Goal: Transaction & Acquisition: Book appointment/travel/reservation

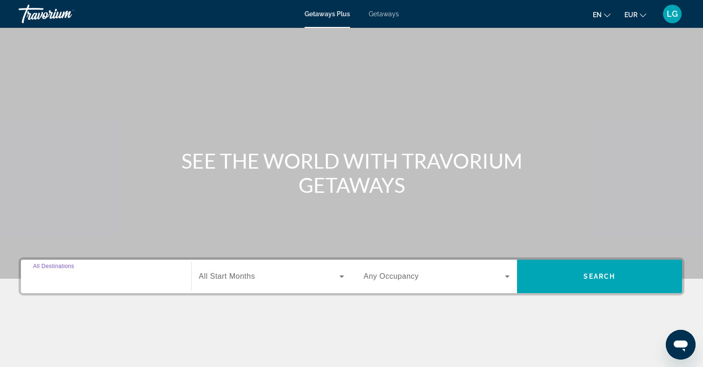
click at [161, 275] on input "Destination All Destinations" at bounding box center [106, 276] width 146 height 11
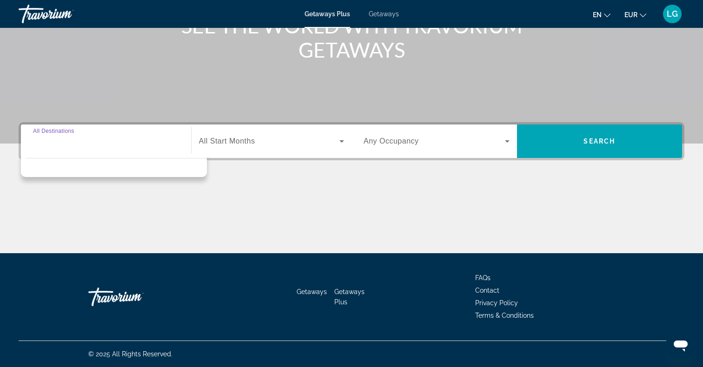
click at [82, 145] on input "Destination All Destinations" at bounding box center [106, 141] width 146 height 11
click at [157, 227] on div "Main content" at bounding box center [352, 219] width 666 height 70
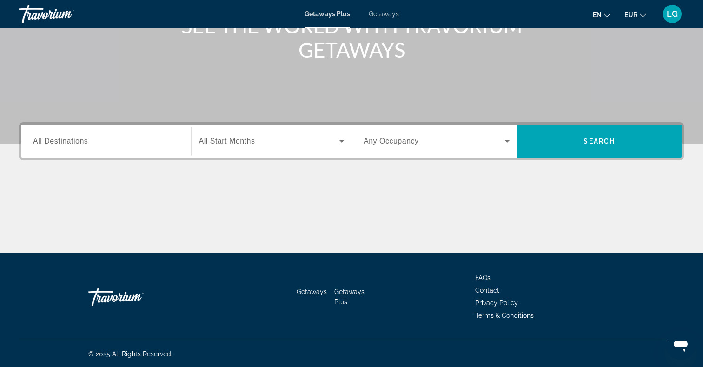
click at [96, 147] on div "Search widget" at bounding box center [106, 141] width 146 height 26
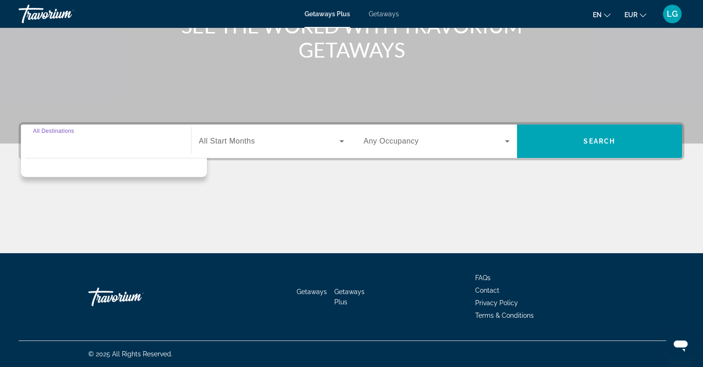
click at [50, 138] on input "Destination All Destinations" at bounding box center [106, 141] width 146 height 11
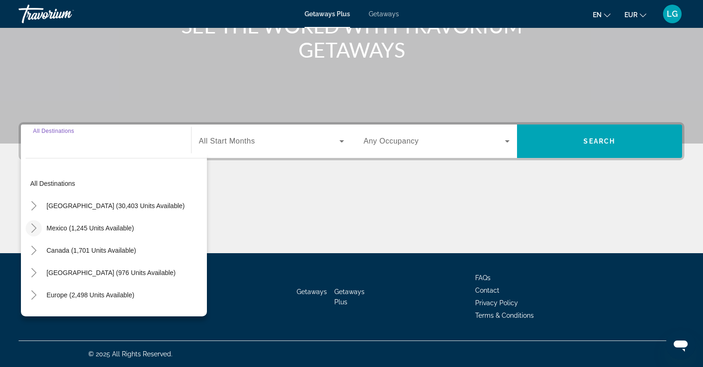
click at [39, 231] on mat-icon "Toggle Mexico (1,245 units available)" at bounding box center [34, 228] width 16 height 16
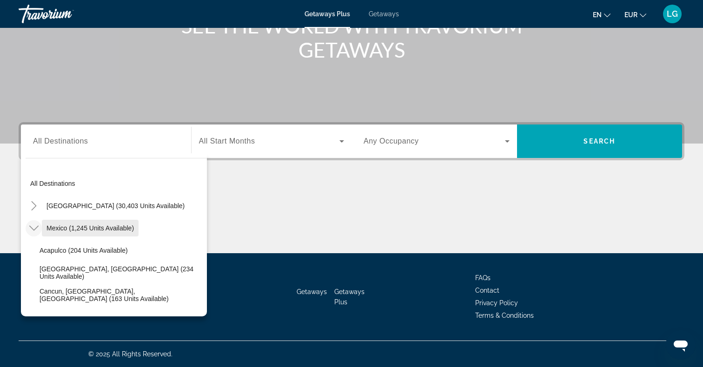
click at [55, 228] on span "Mexico (1,245 units available)" at bounding box center [89, 228] width 87 height 7
type input "**********"
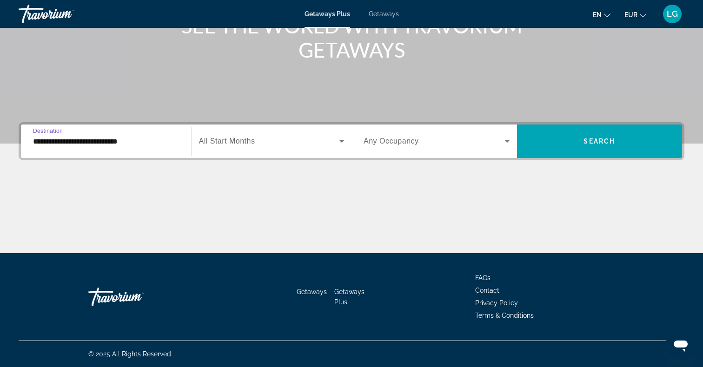
click at [245, 138] on span "All Start Months" at bounding box center [227, 141] width 56 height 8
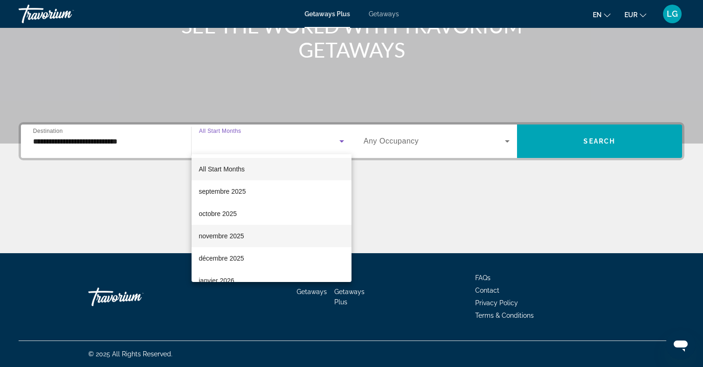
click at [245, 234] on mat-option "novembre 2025" at bounding box center [272, 236] width 160 height 22
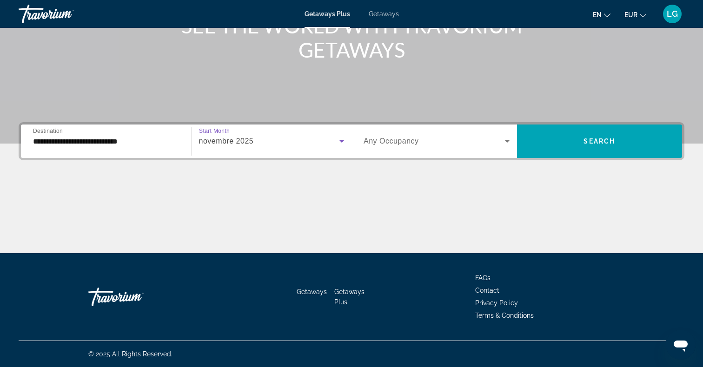
click at [444, 149] on div "Search widget" at bounding box center [436, 141] width 146 height 26
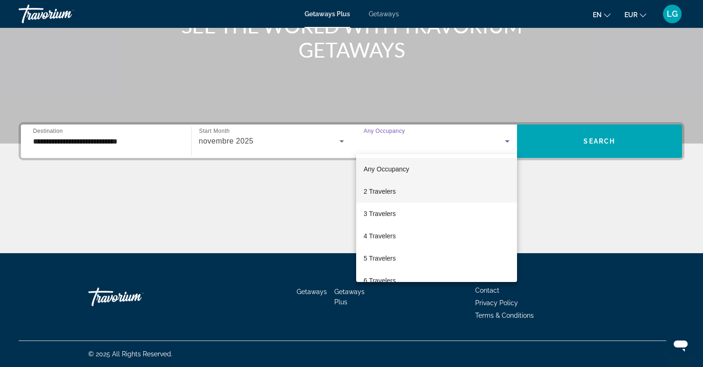
click at [401, 189] on mat-option "2 Travelers" at bounding box center [436, 191] width 161 height 22
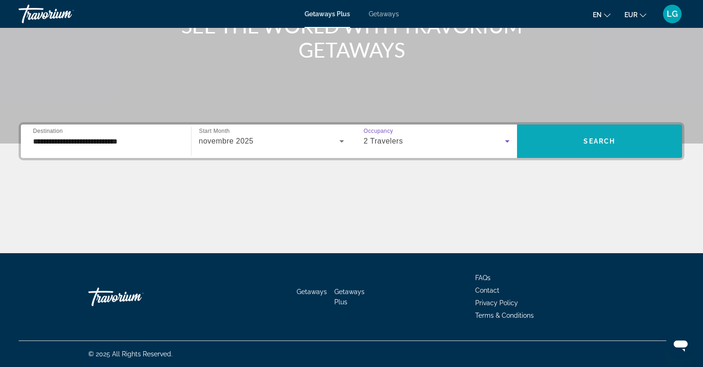
click at [590, 138] on span "Search" at bounding box center [599, 141] width 32 height 7
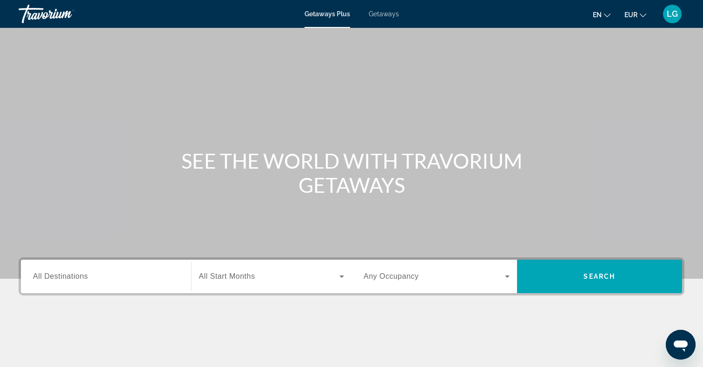
click at [114, 275] on input "Destination All Destinations" at bounding box center [106, 276] width 146 height 11
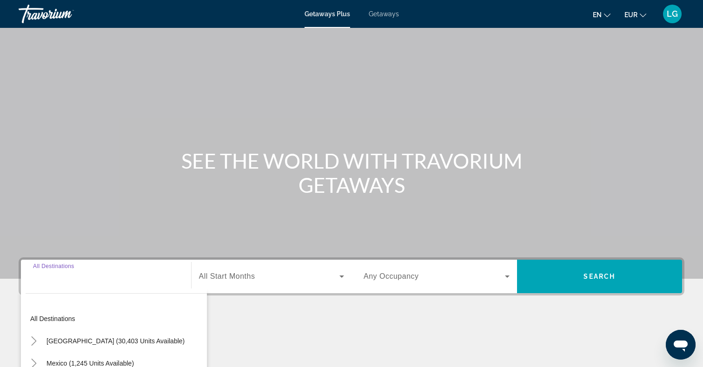
scroll to position [135, 0]
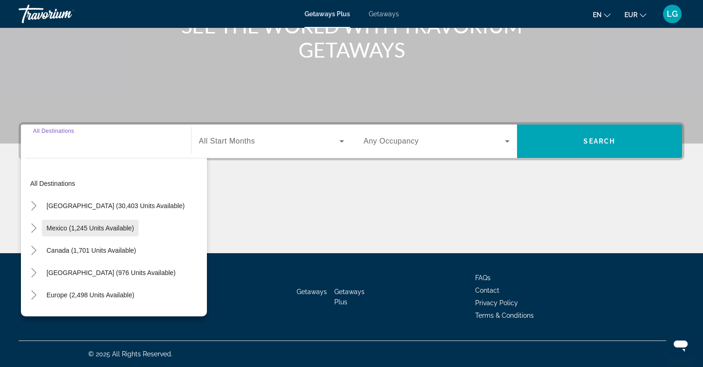
click at [53, 225] on span "Mexico (1,245 units available)" at bounding box center [89, 228] width 87 height 7
type input "**********"
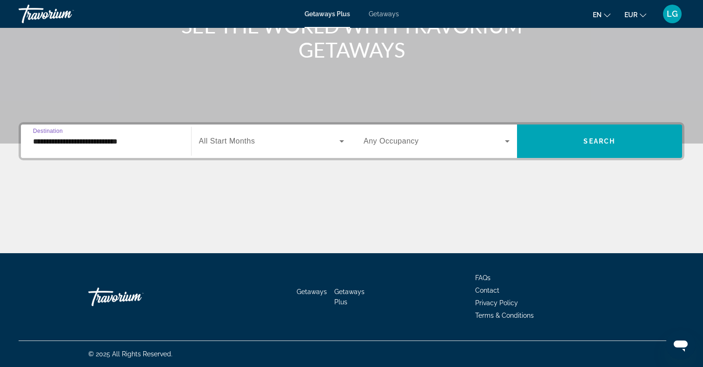
click at [213, 143] on span "All Start Months" at bounding box center [227, 141] width 56 height 8
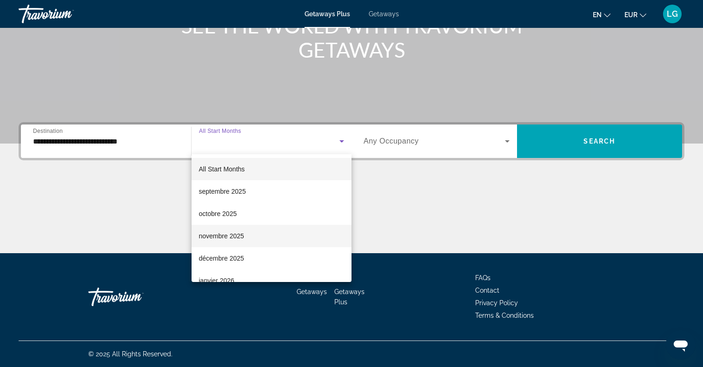
click at [253, 241] on mat-option "novembre 2025" at bounding box center [272, 236] width 160 height 22
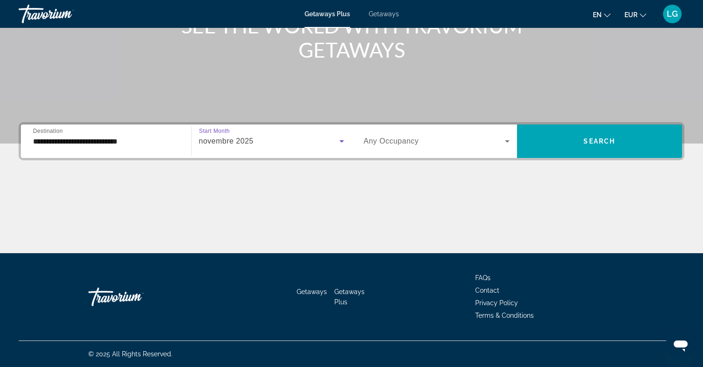
click at [387, 147] on div "Search widget" at bounding box center [436, 141] width 146 height 26
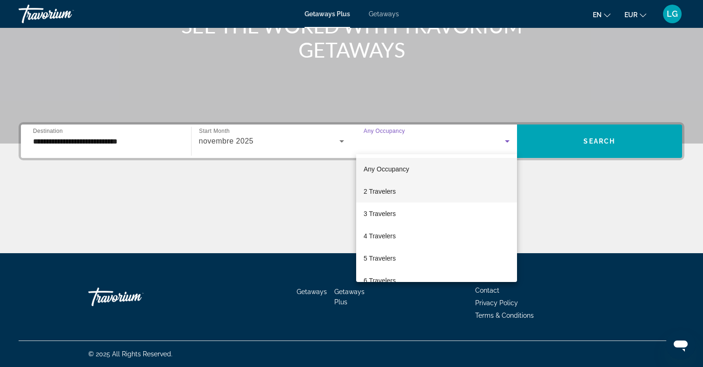
click at [398, 191] on mat-option "2 Travelers" at bounding box center [436, 191] width 161 height 22
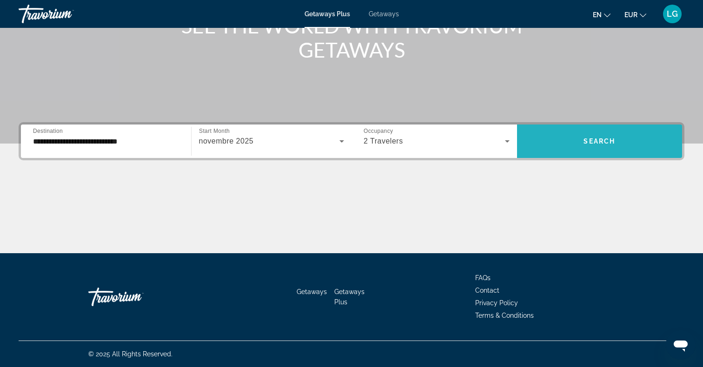
click at [596, 138] on span "Search" at bounding box center [599, 141] width 32 height 7
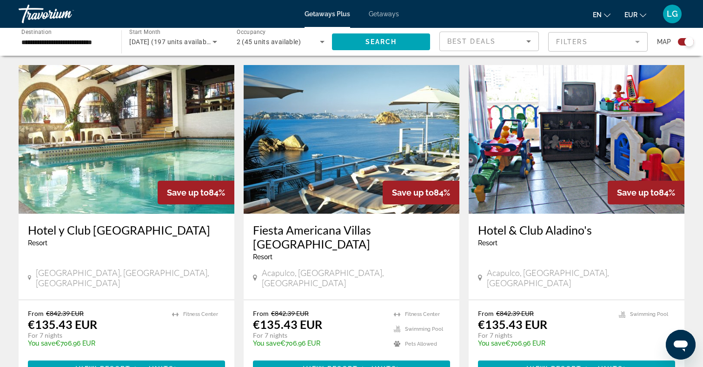
scroll to position [304, 0]
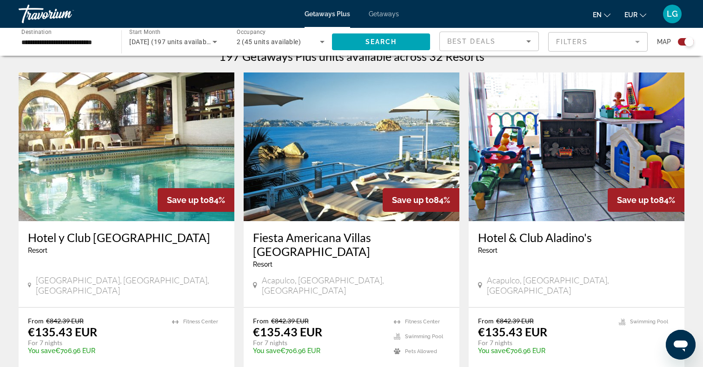
click at [120, 189] on img "Main content" at bounding box center [127, 147] width 216 height 149
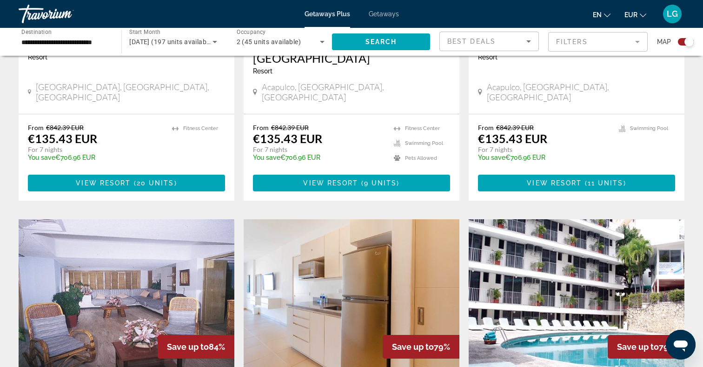
scroll to position [500, 0]
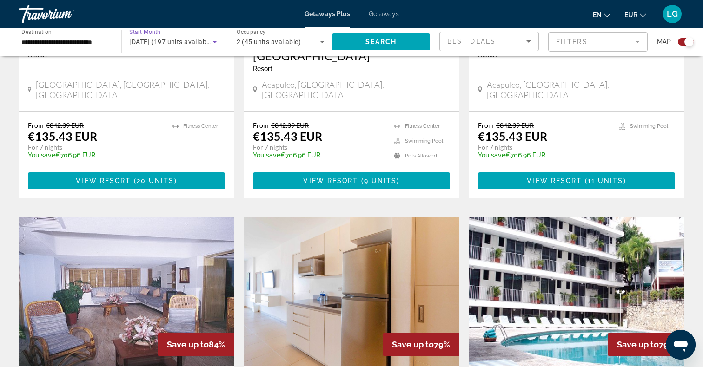
click at [194, 43] on span "November 2025 (197 units available)" at bounding box center [171, 41] width 85 height 7
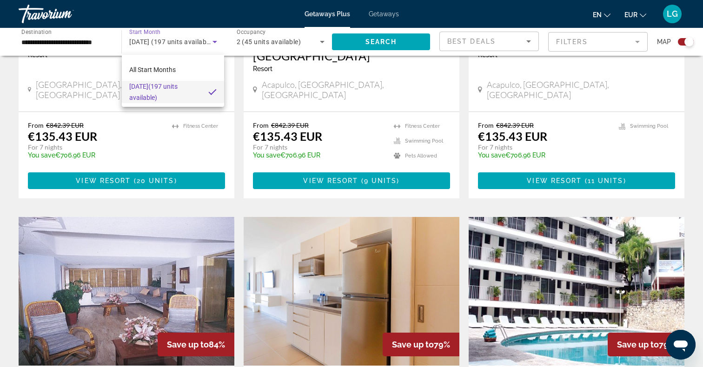
click at [215, 43] on div at bounding box center [351, 183] width 703 height 367
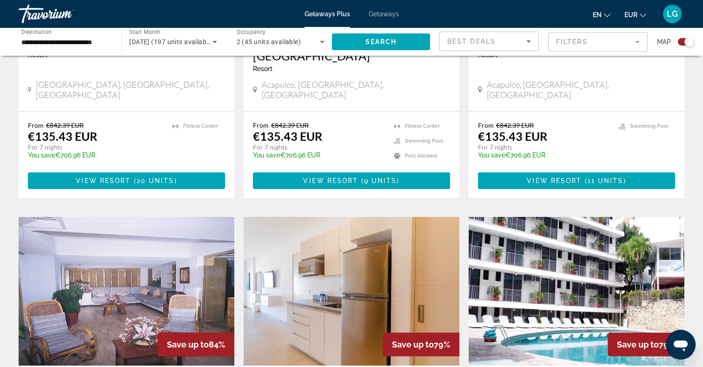
click at [212, 42] on icon "Search widget" at bounding box center [214, 41] width 11 height 11
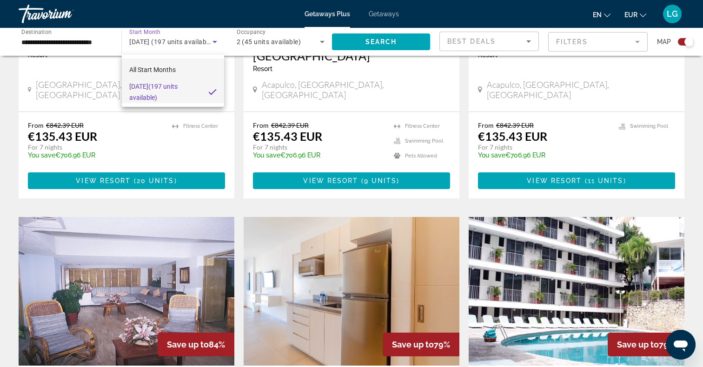
click at [164, 71] on span "All Start Months" at bounding box center [152, 69] width 46 height 7
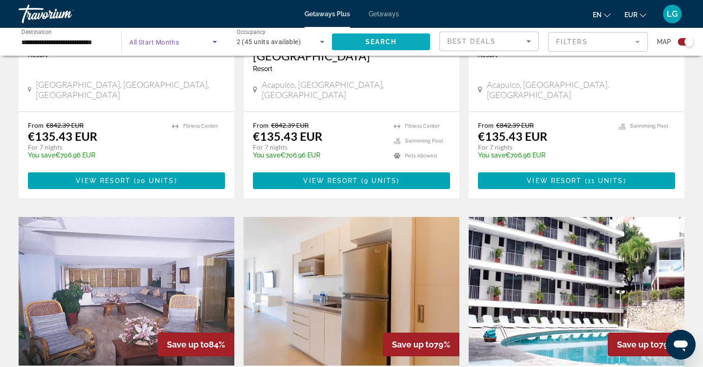
click at [373, 43] on span "Search" at bounding box center [381, 41] width 32 height 7
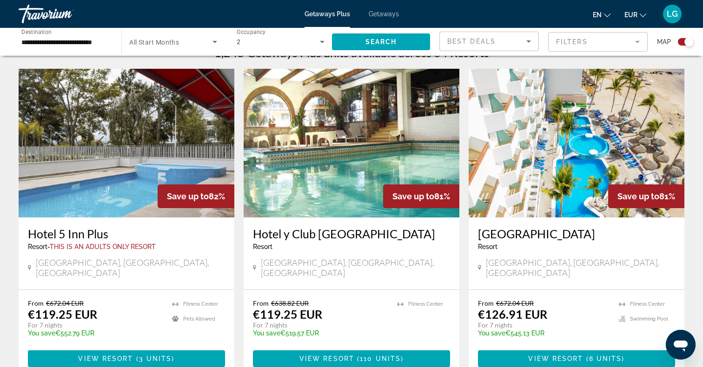
scroll to position [288, 0]
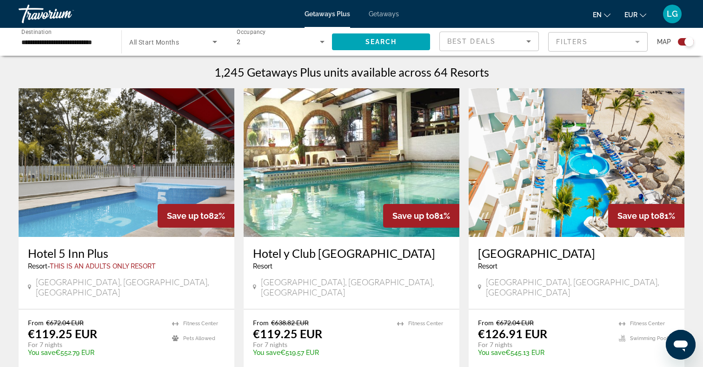
click at [57, 257] on h3 "Hotel 5 Inn Plus" at bounding box center [126, 253] width 197 height 14
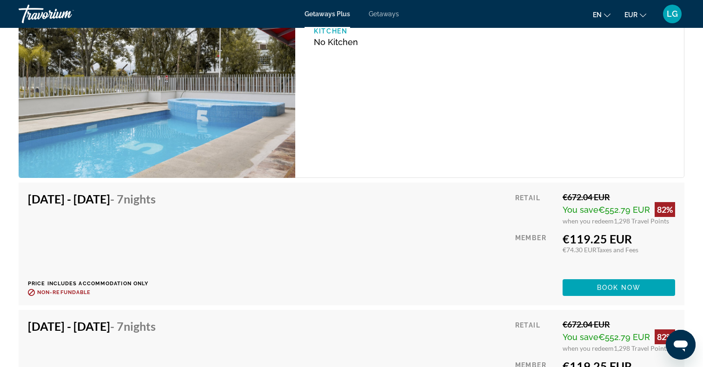
scroll to position [1440, 0]
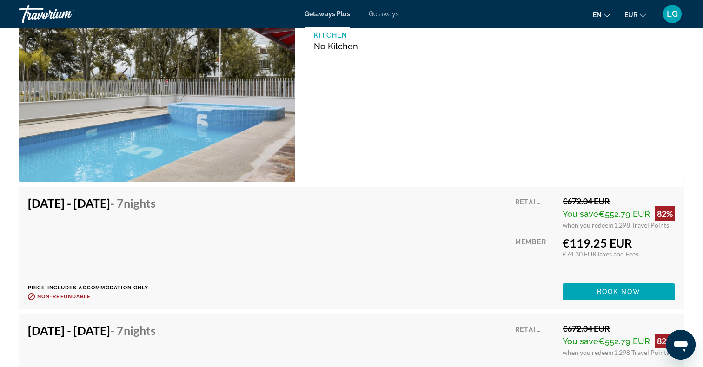
click at [145, 205] on h4 "Sep 13, 2025 - Sep 20, 2025 - 7 Nights" at bounding box center [92, 203] width 128 height 14
click at [160, 251] on div "Sep 13, 2025 - Sep 20, 2025 - 7 Nights Price includes accommodation only Refund…" at bounding box center [95, 248] width 135 height 104
click at [595, 285] on span "Main content" at bounding box center [618, 292] width 112 height 22
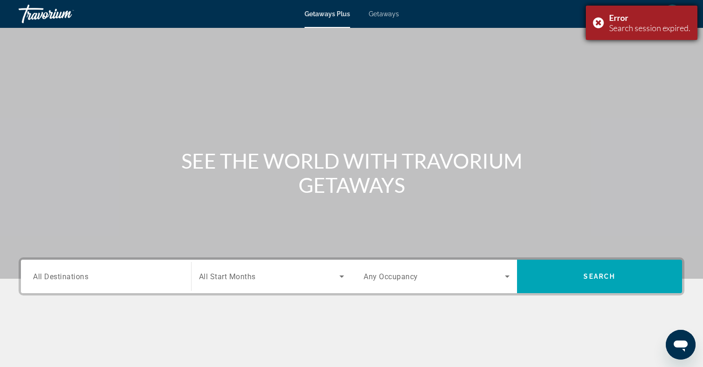
click at [599, 25] on div "Error Search session expired." at bounding box center [642, 23] width 112 height 34
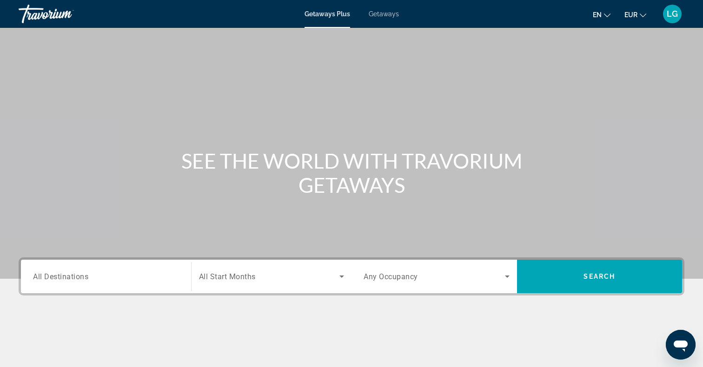
click at [57, 284] on div "Search widget" at bounding box center [106, 277] width 146 height 26
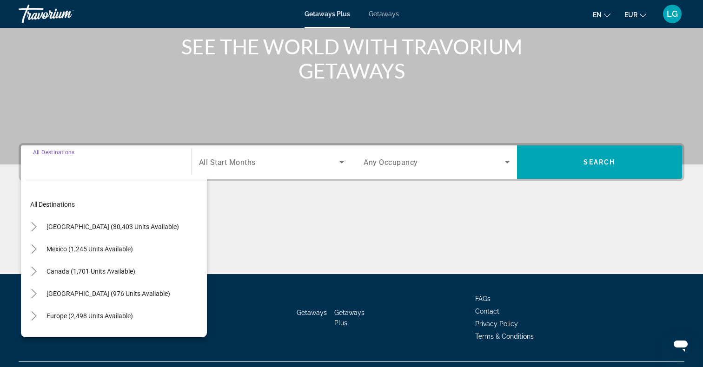
scroll to position [135, 0]
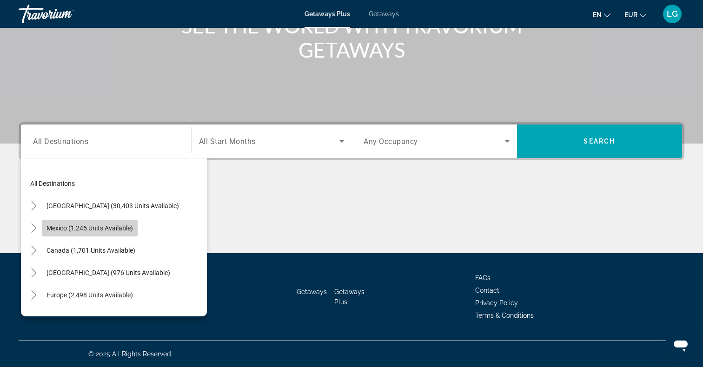
click at [77, 224] on span "Search widget" at bounding box center [90, 228] width 96 height 22
type input "**********"
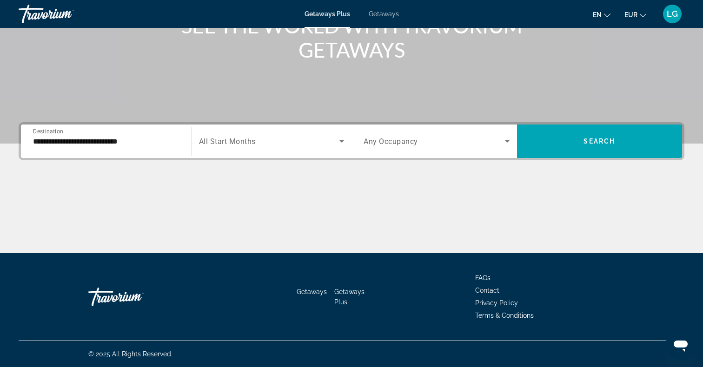
click at [228, 144] on span "All Start Months" at bounding box center [227, 141] width 57 height 9
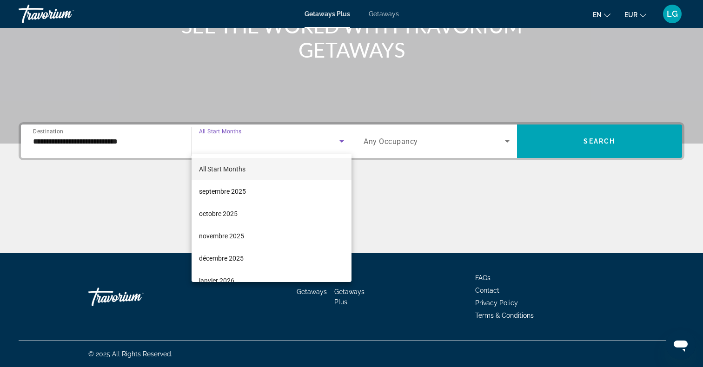
click at [413, 142] on div at bounding box center [351, 183] width 703 height 367
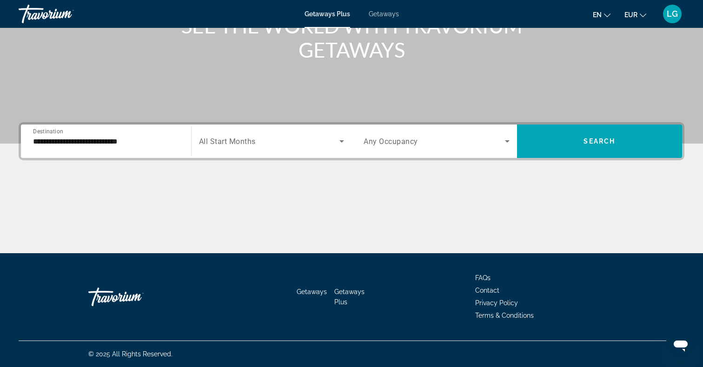
click at [408, 141] on span "Any Occupancy" at bounding box center [390, 141] width 54 height 9
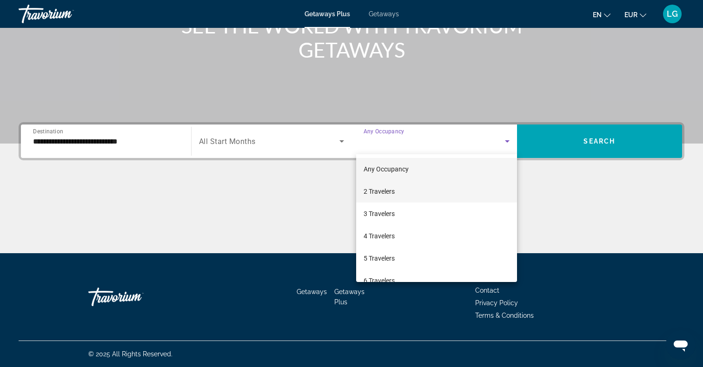
click at [387, 190] on span "2 Travelers" at bounding box center [378, 191] width 31 height 11
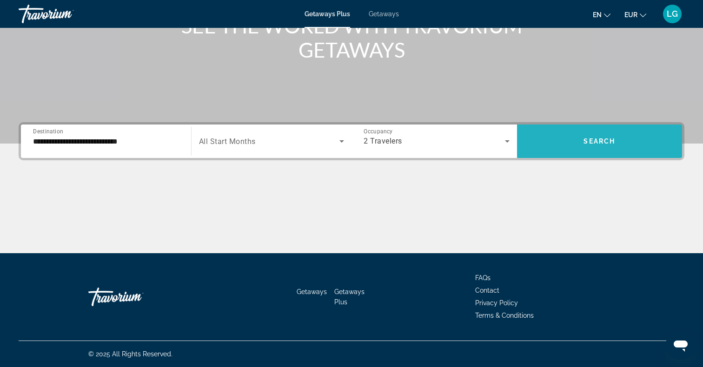
click at [588, 138] on span "Search" at bounding box center [599, 141] width 32 height 7
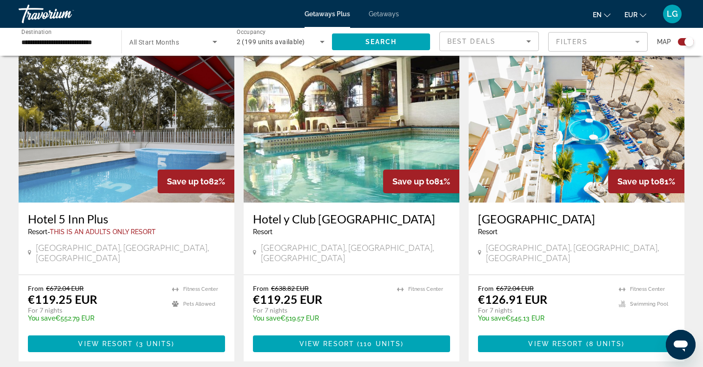
scroll to position [391, 0]
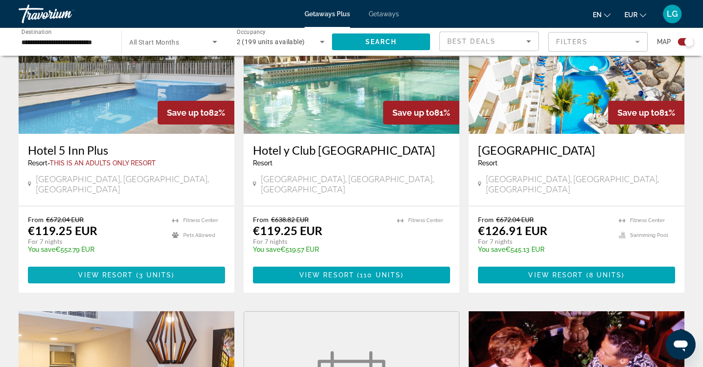
click at [98, 271] on span "View Resort" at bounding box center [105, 274] width 55 height 7
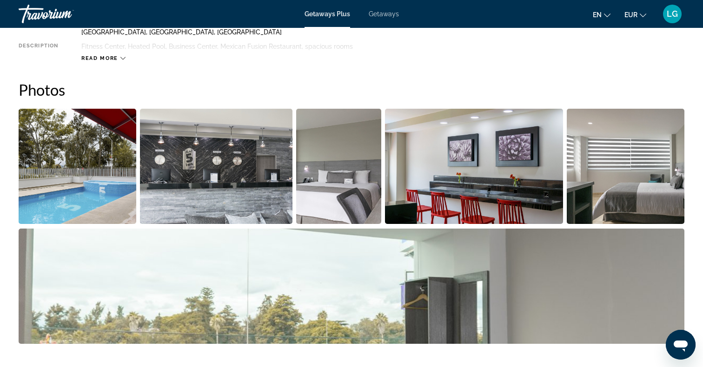
scroll to position [291, 0]
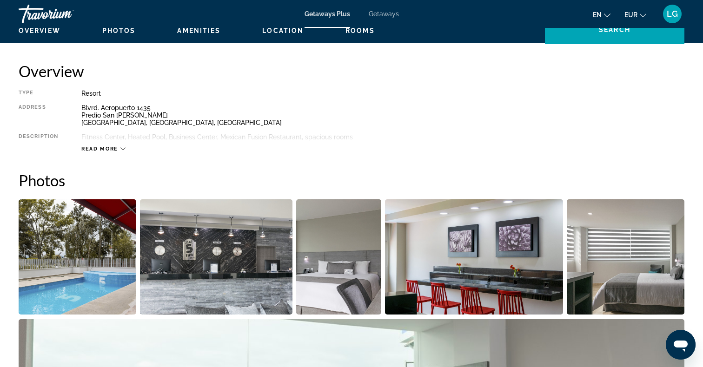
click at [101, 148] on span "Read more" at bounding box center [99, 149] width 37 height 6
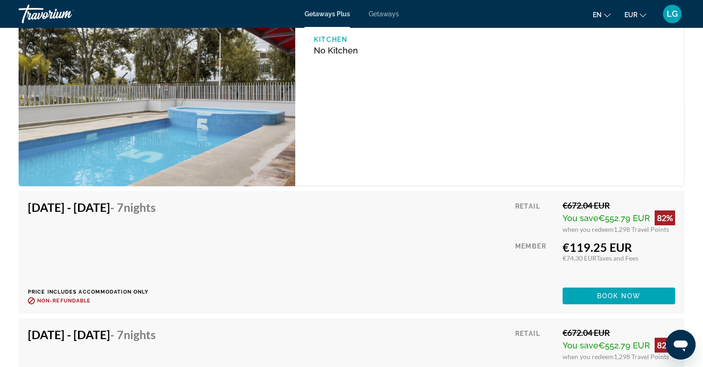
scroll to position [1438, 0]
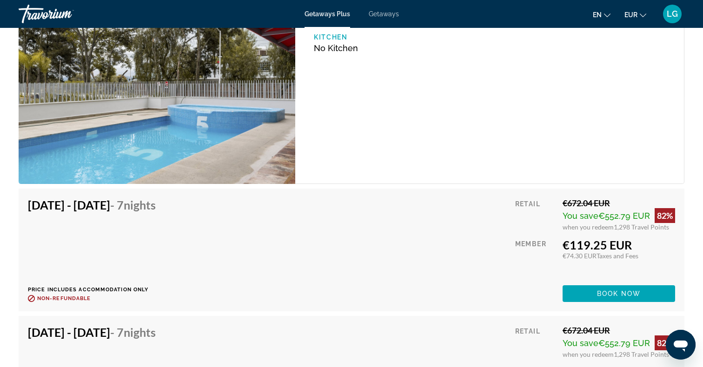
click at [138, 211] on h4 "Sep 20, 2025 - Sep 27, 2025 - 7 Nights" at bounding box center [92, 205] width 128 height 14
click at [151, 256] on div "Sep 20, 2025 - Sep 27, 2025 - 7 Nights Price includes accommodation only Refund…" at bounding box center [95, 250] width 135 height 104
click at [134, 211] on h4 "Sep 20, 2025 - Sep 27, 2025 - 7 Nights" at bounding box center [92, 205] width 128 height 14
click at [621, 290] on span "Book now" at bounding box center [619, 293] width 44 height 7
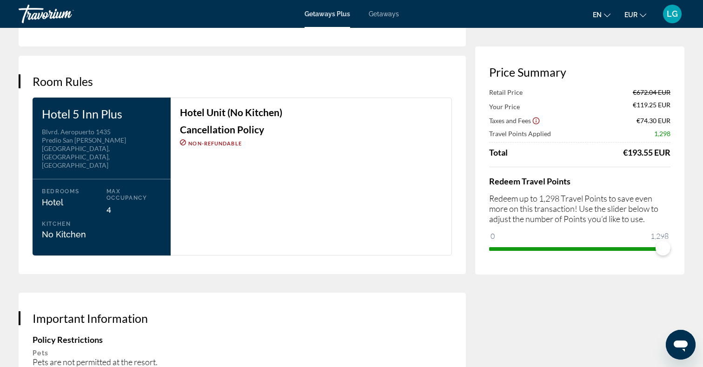
scroll to position [1112, 0]
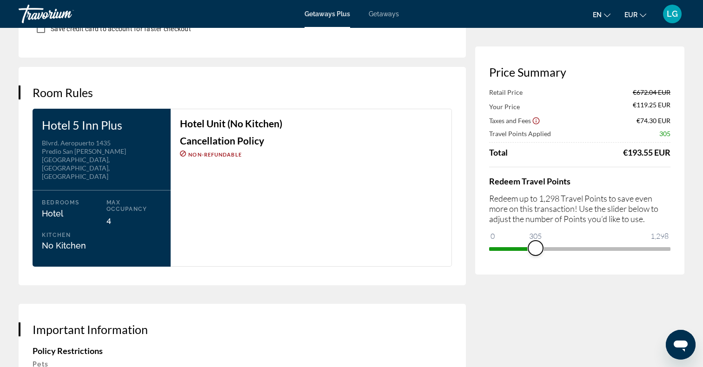
drag, startPoint x: 663, startPoint y: 248, endPoint x: 535, endPoint y: 259, distance: 127.9
click at [535, 259] on div "Price Summary Retail Price €672.04 EUR Your Price €119.25 EUR Taxes and Fees €7…" at bounding box center [579, 160] width 209 height 228
drag, startPoint x: 535, startPoint y: 250, endPoint x: 702, endPoint y: 252, distance: 166.4
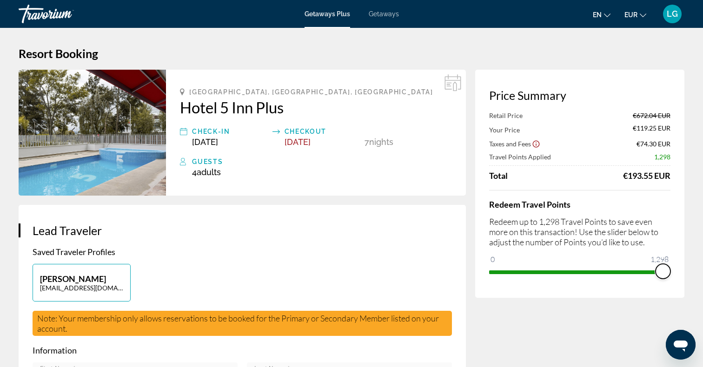
scroll to position [0, 0]
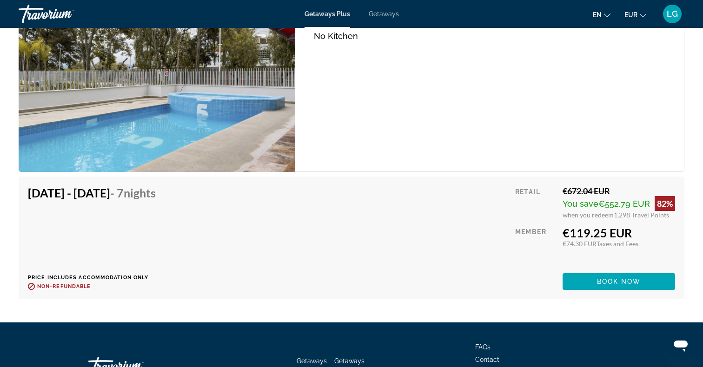
scroll to position [1449, 0]
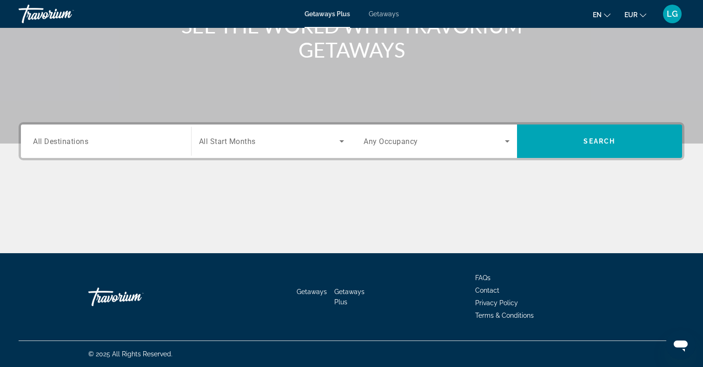
scroll to position [135, 0]
